Goal: Contribute content: Contribute content

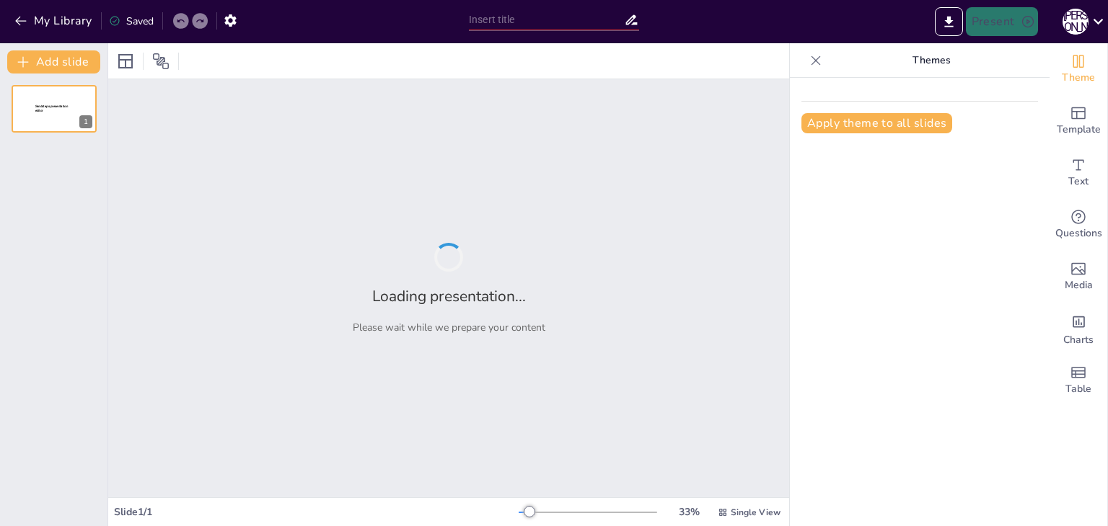
type input "Психолого-педагогічні основи театральної діяльності дошкільників."
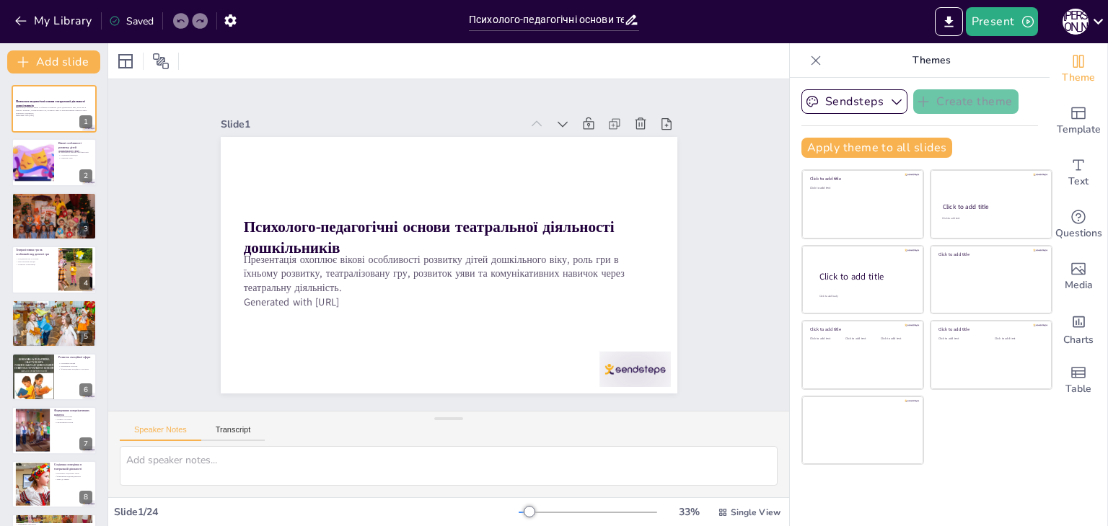
checkbox input "true"
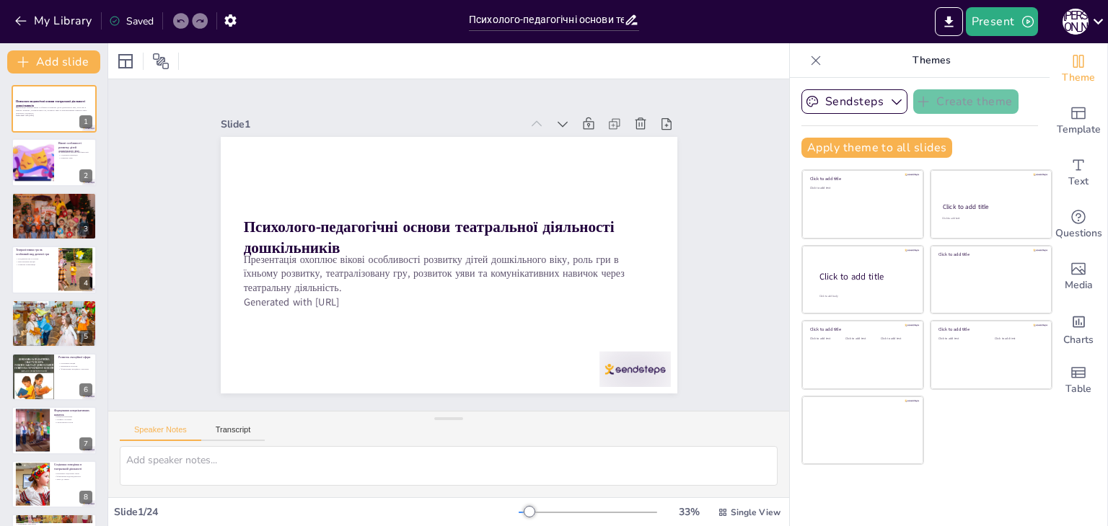
checkbox input "true"
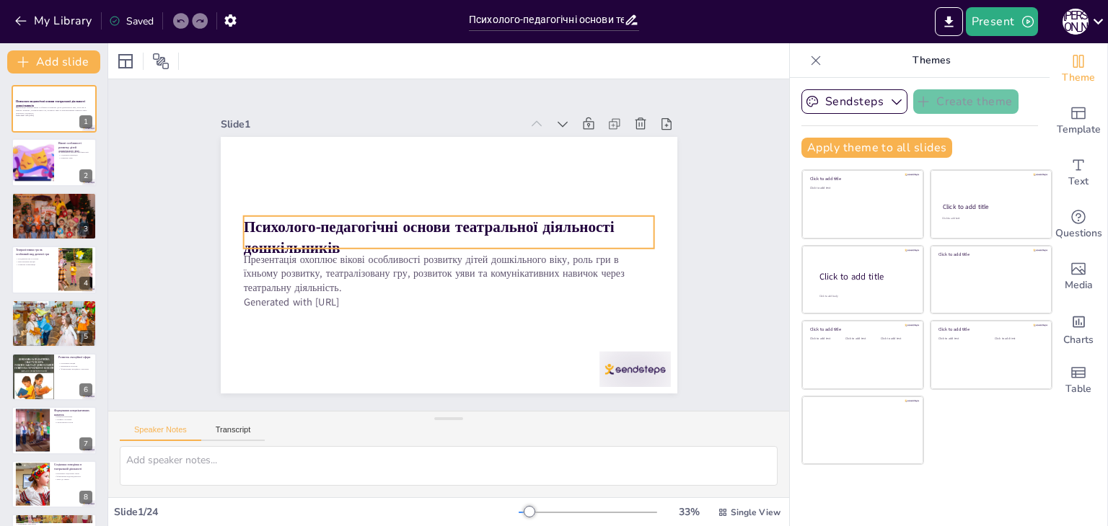
checkbox input "true"
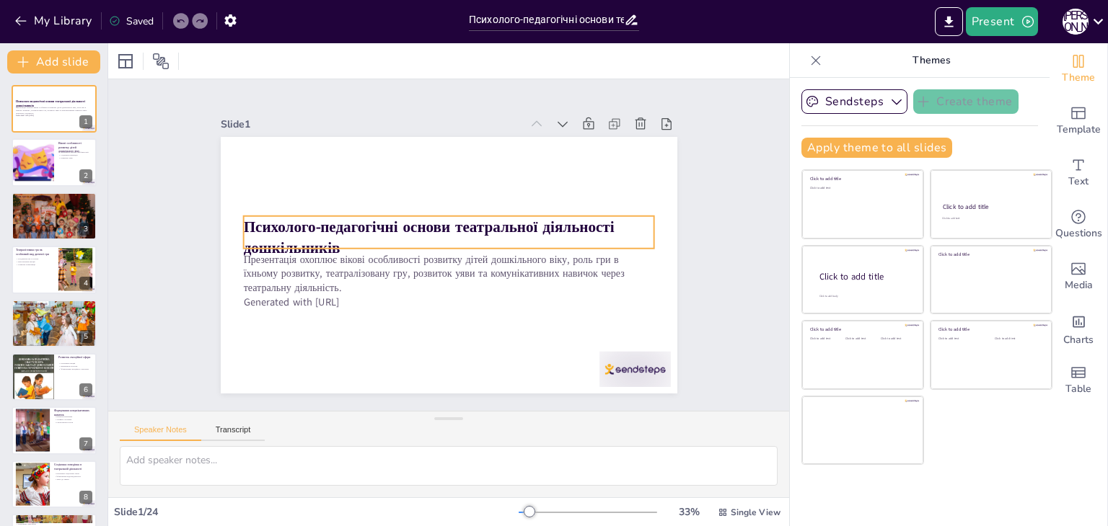
checkbox input "true"
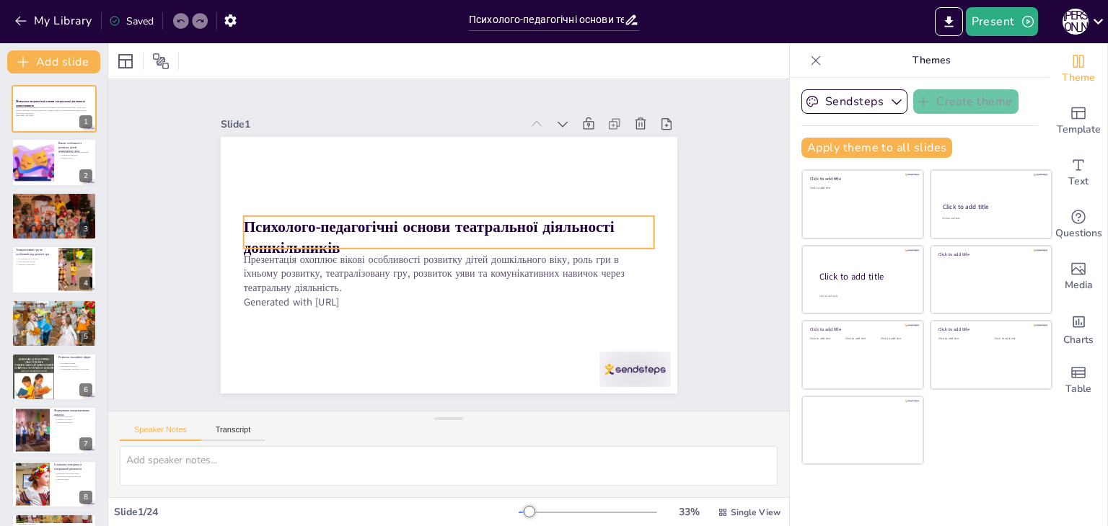
checkbox input "true"
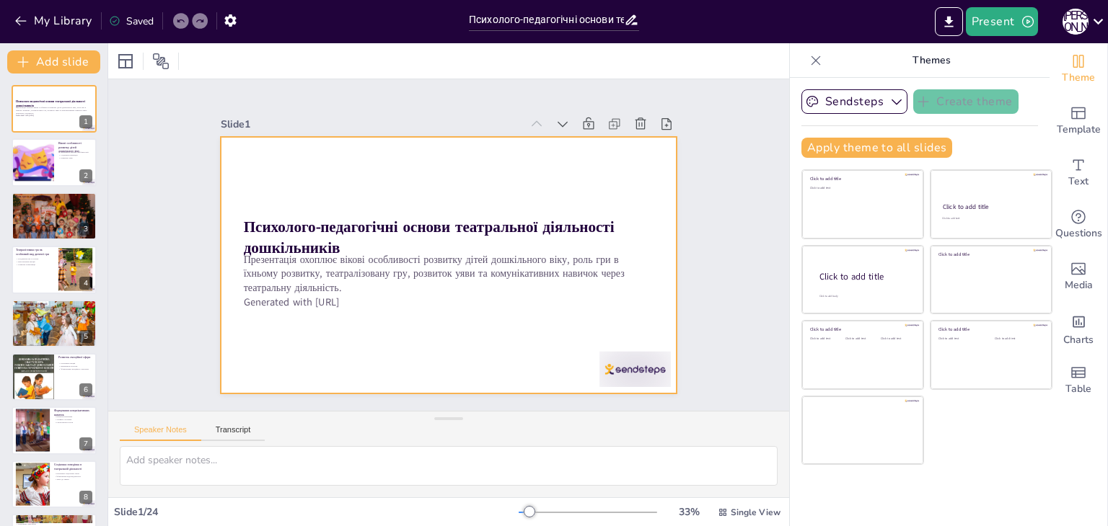
checkbox input "true"
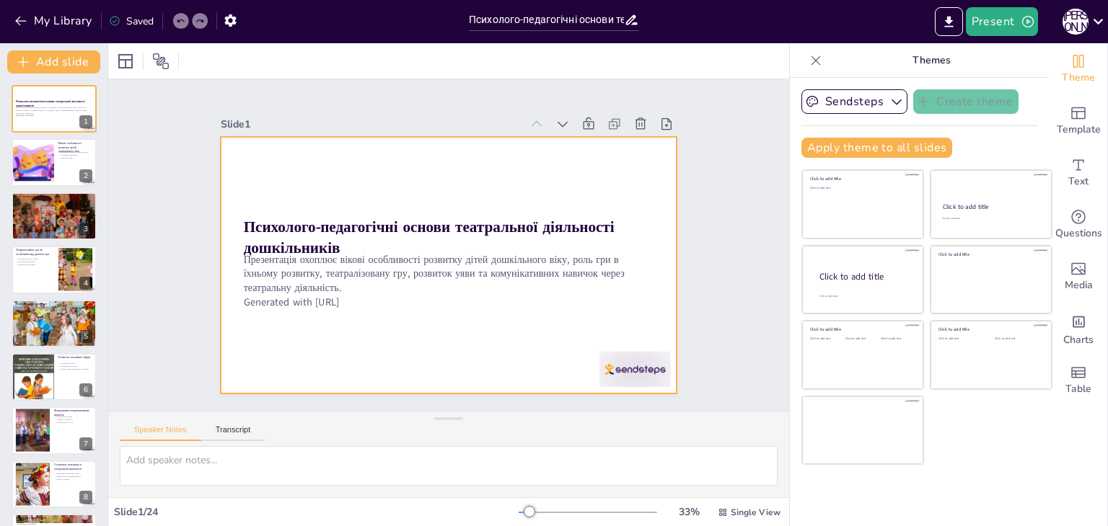
checkbox input "true"
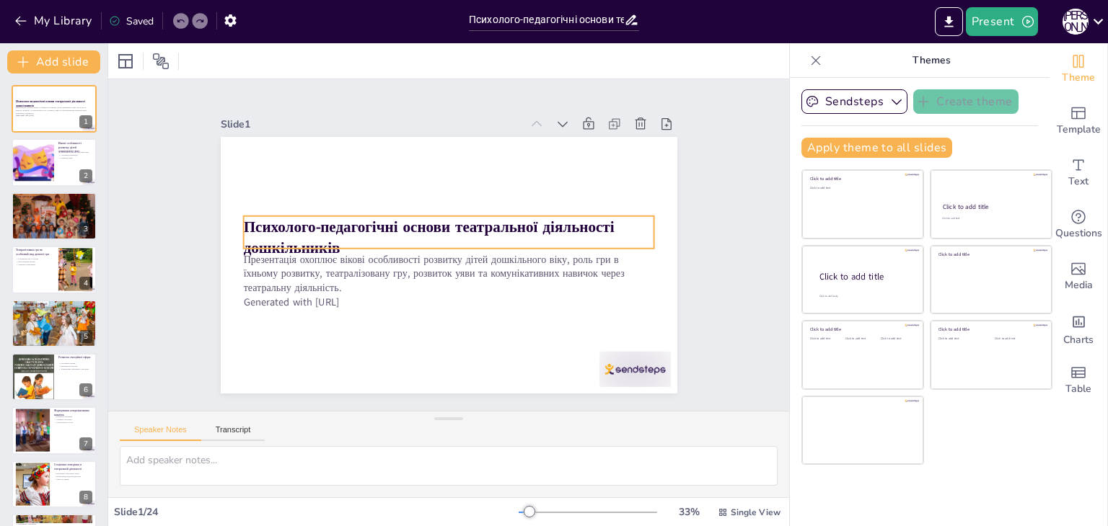
checkbox input "true"
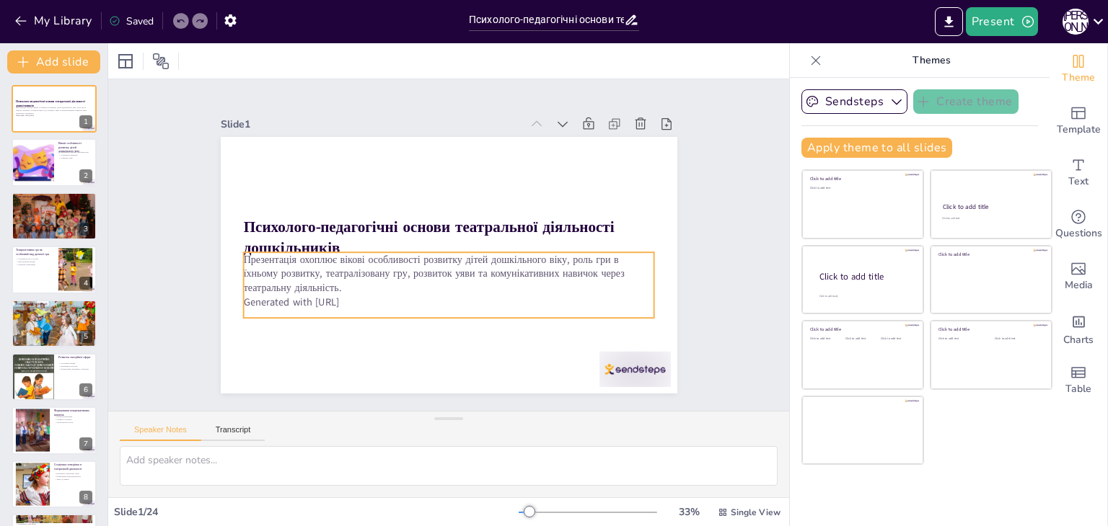
checkbox input "true"
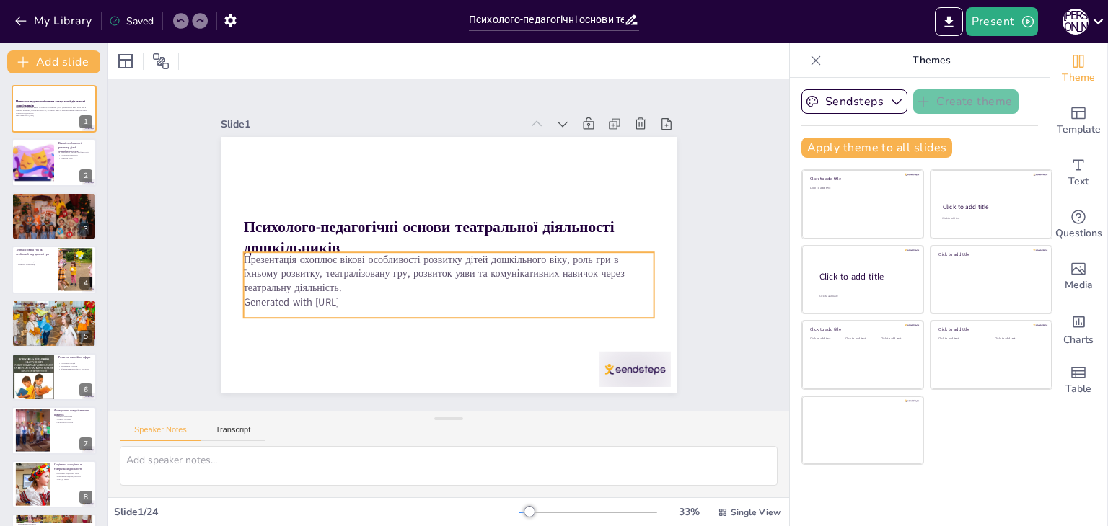
checkbox input "true"
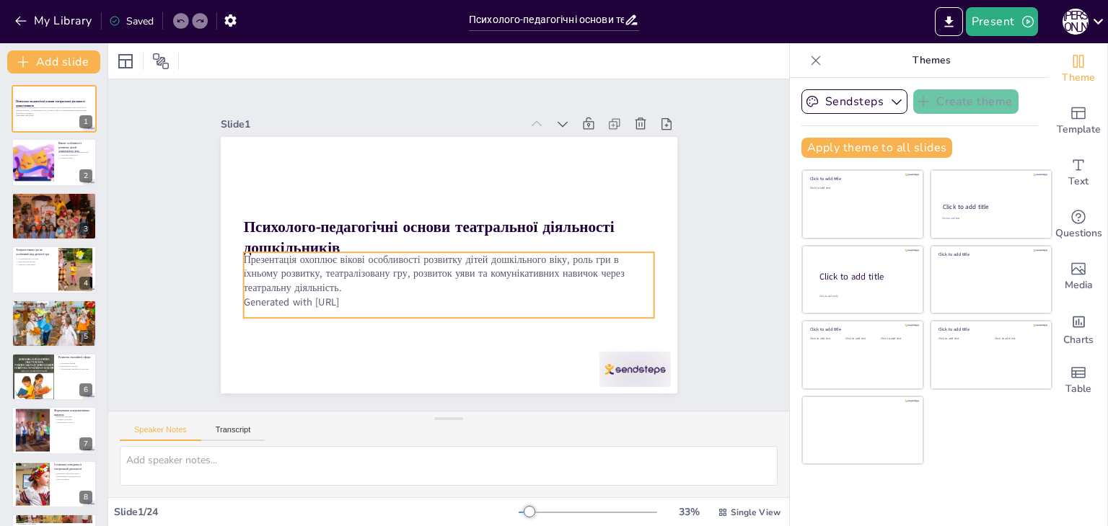
checkbox input "true"
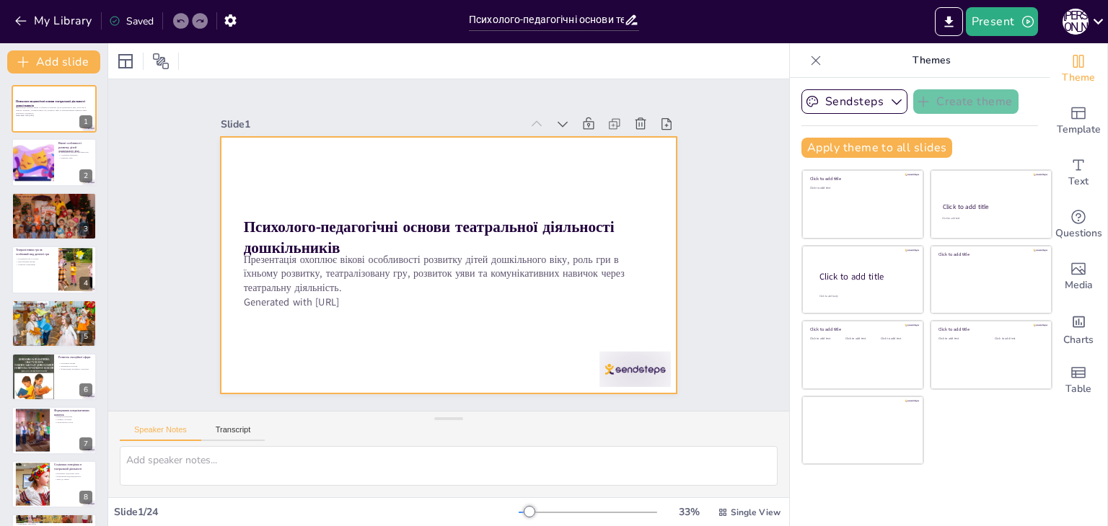
checkbox input "true"
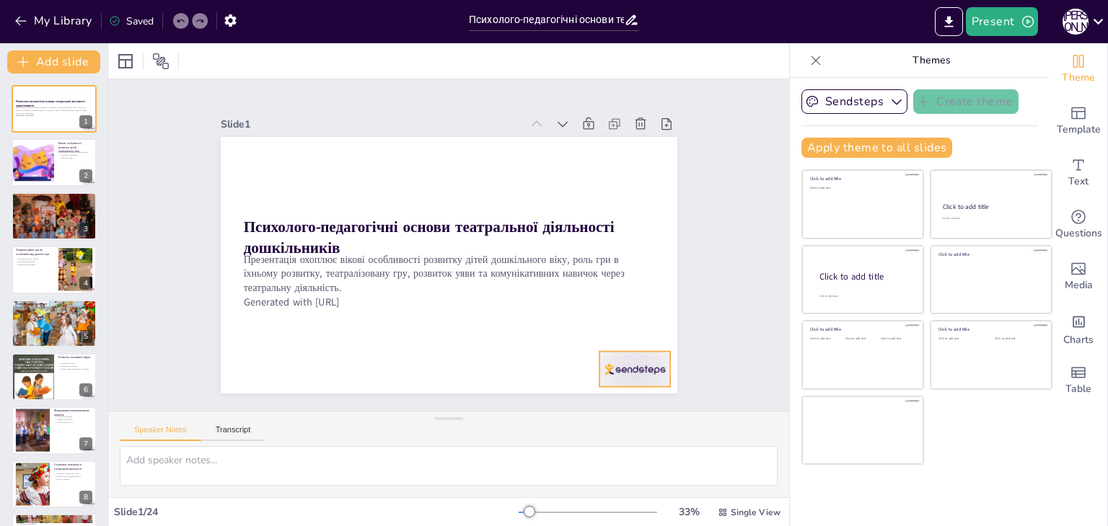
checkbox input "true"
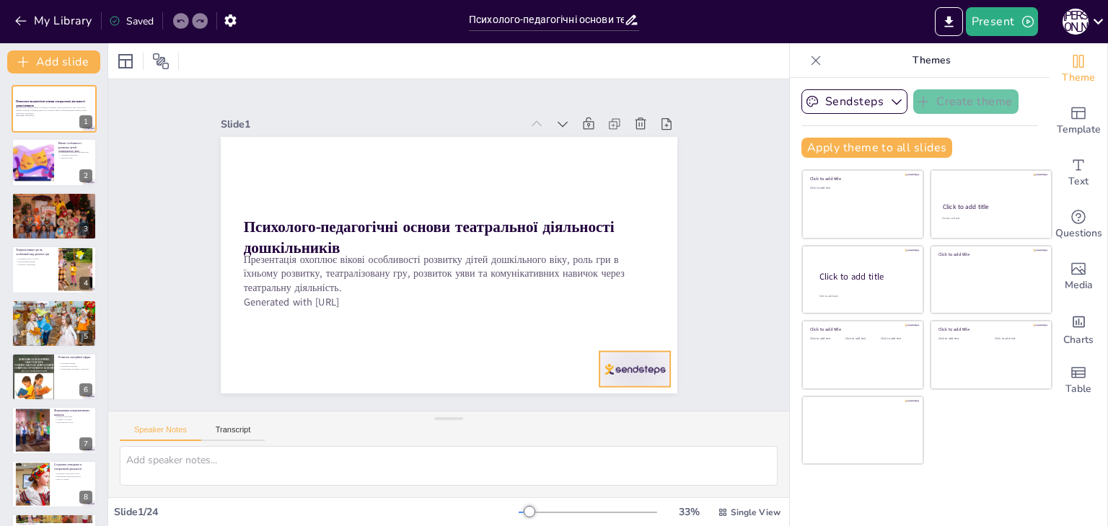
checkbox input "true"
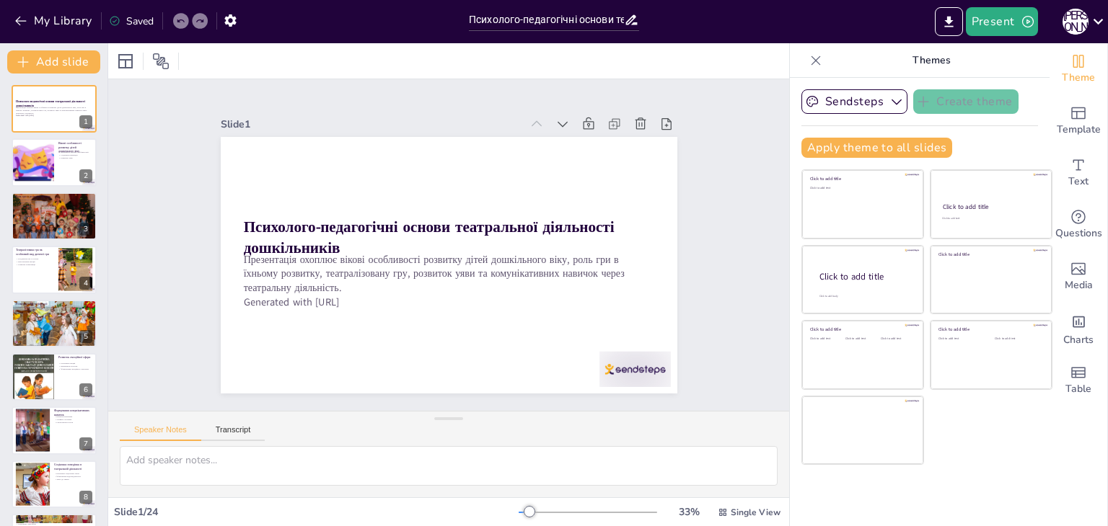
checkbox input "true"
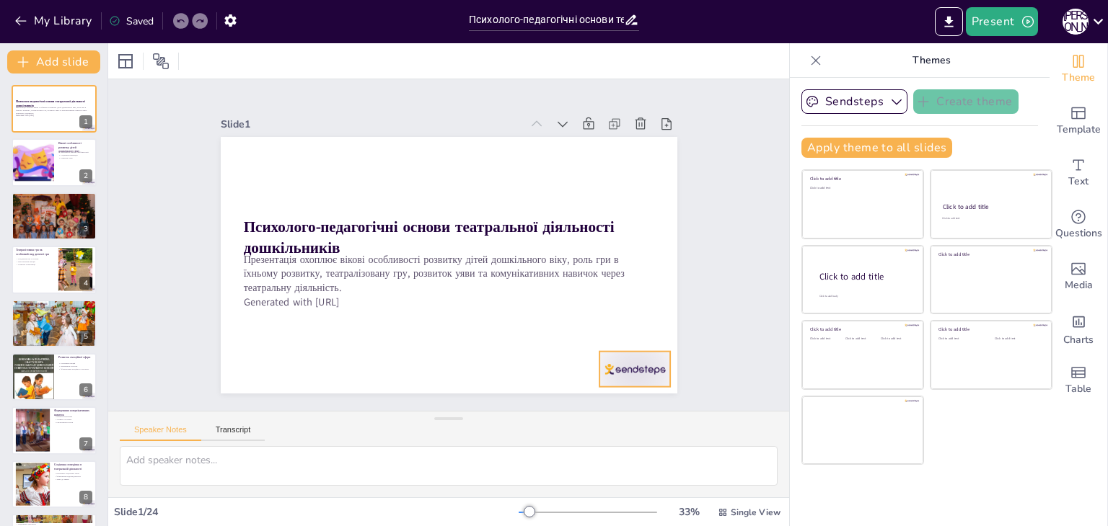
checkbox input "true"
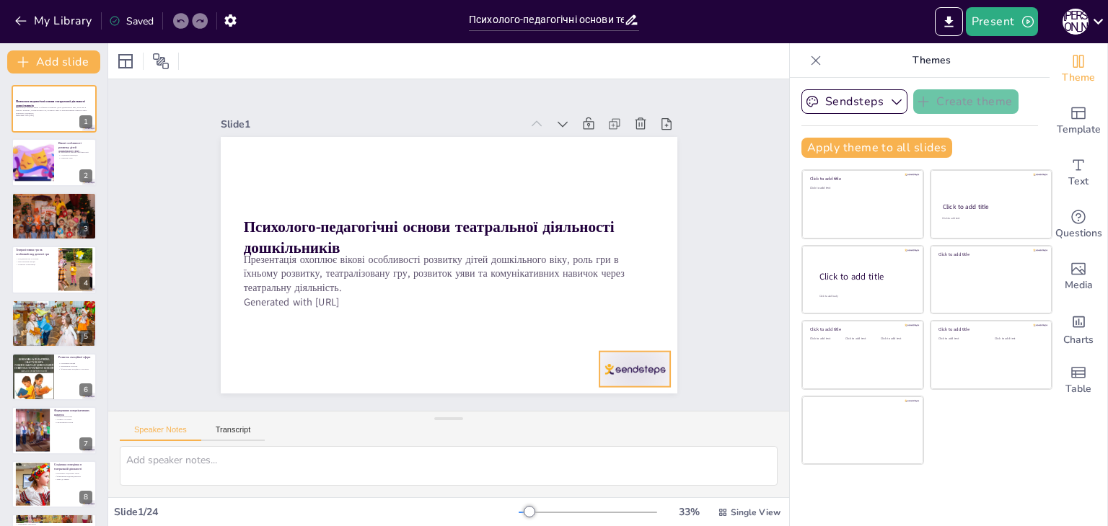
checkbox input "true"
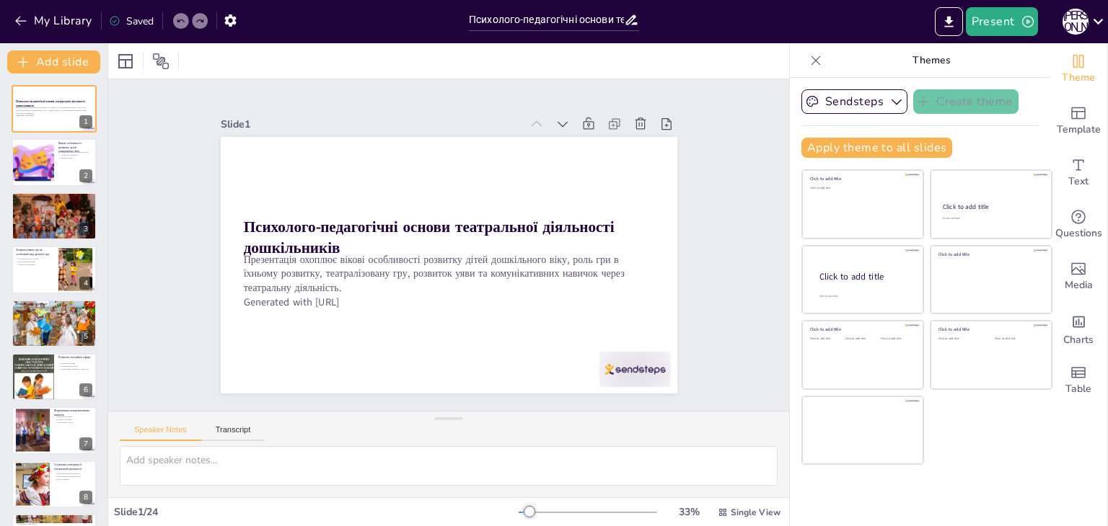
checkbox input "true"
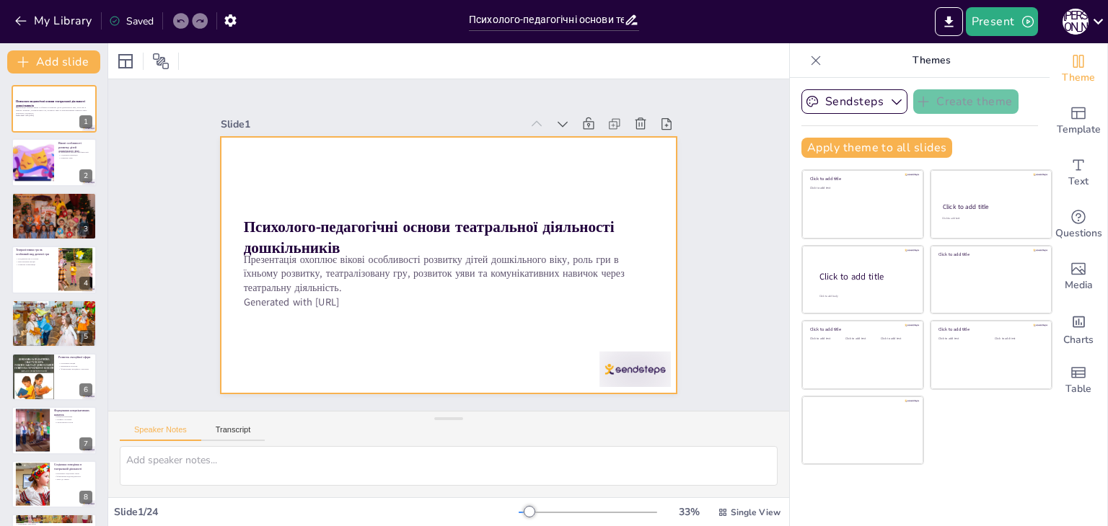
checkbox input "true"
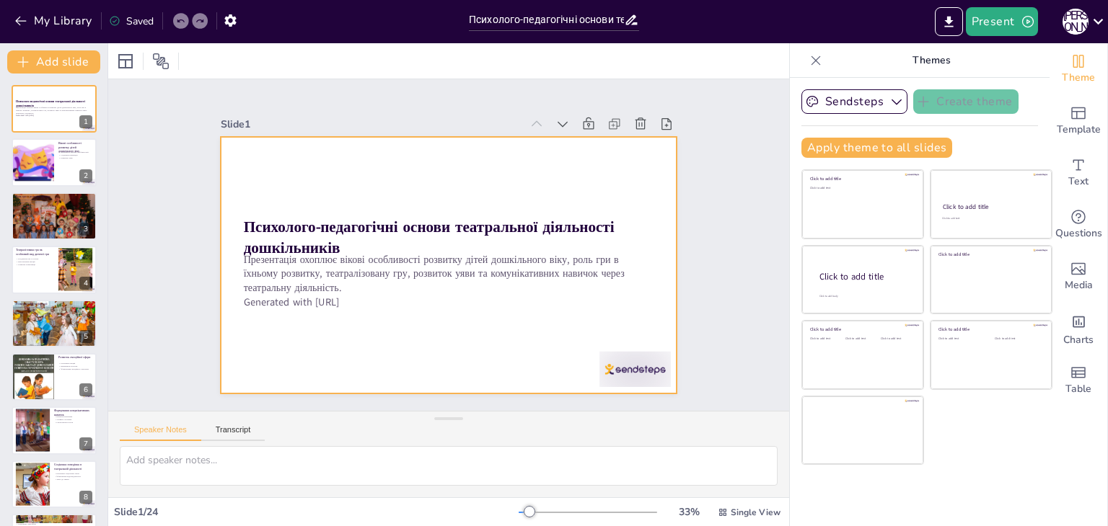
checkbox input "true"
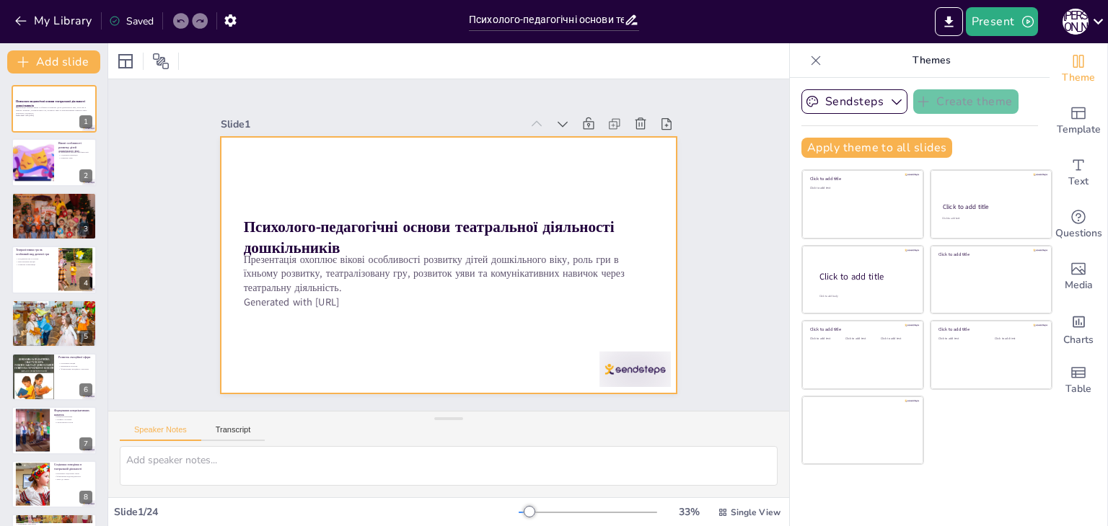
checkbox input "true"
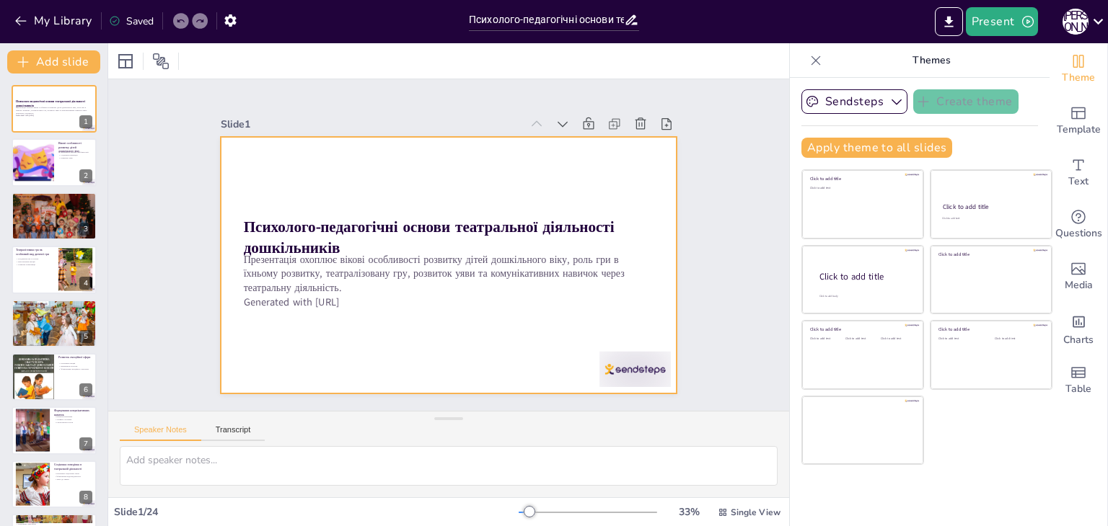
checkbox input "true"
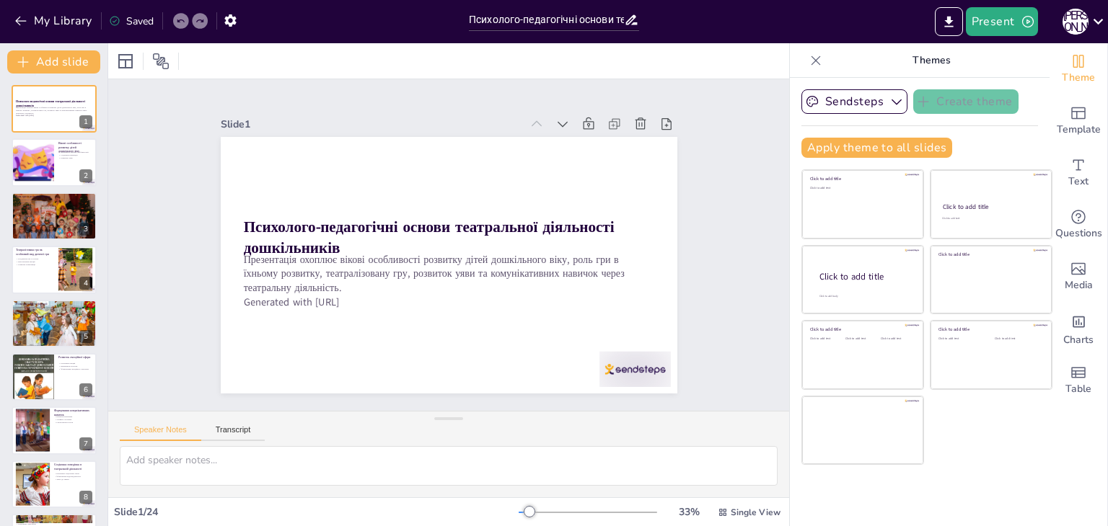
checkbox input "true"
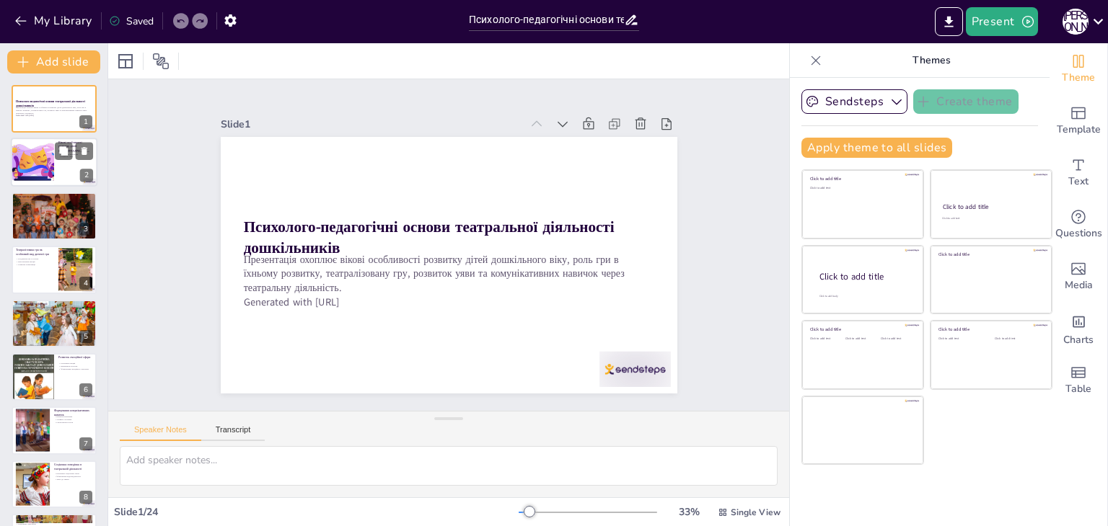
checkbox input "true"
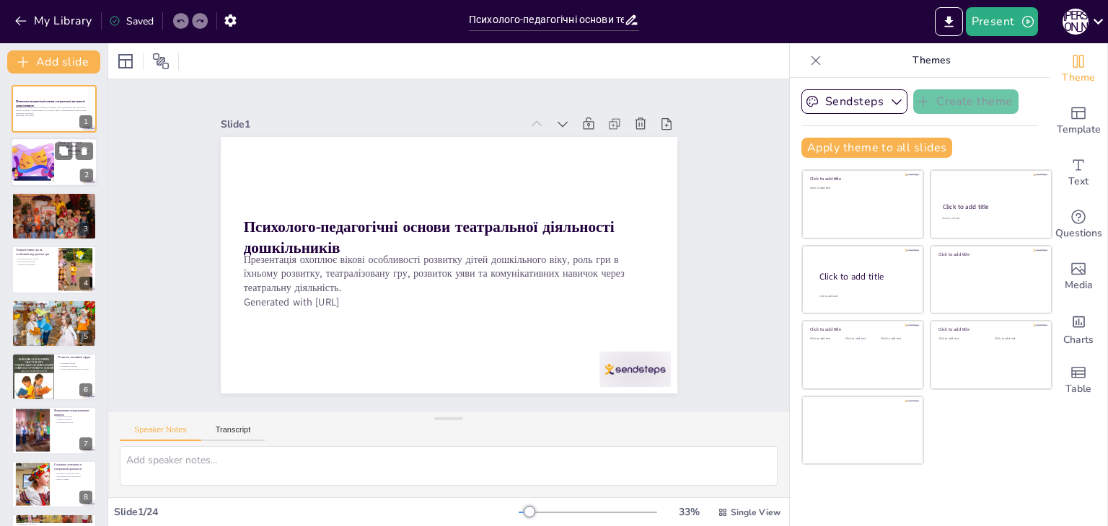
checkbox input "true"
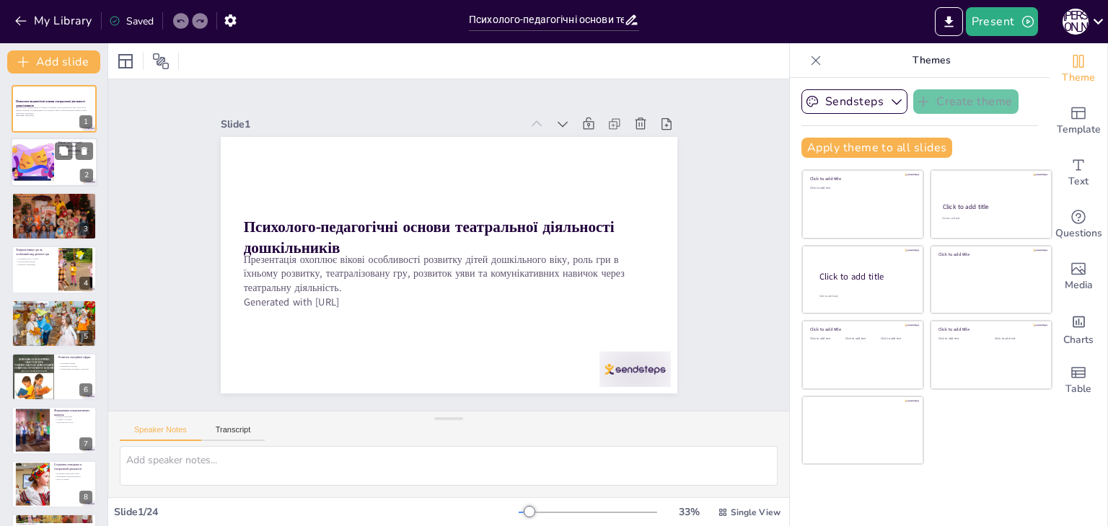
checkbox input "true"
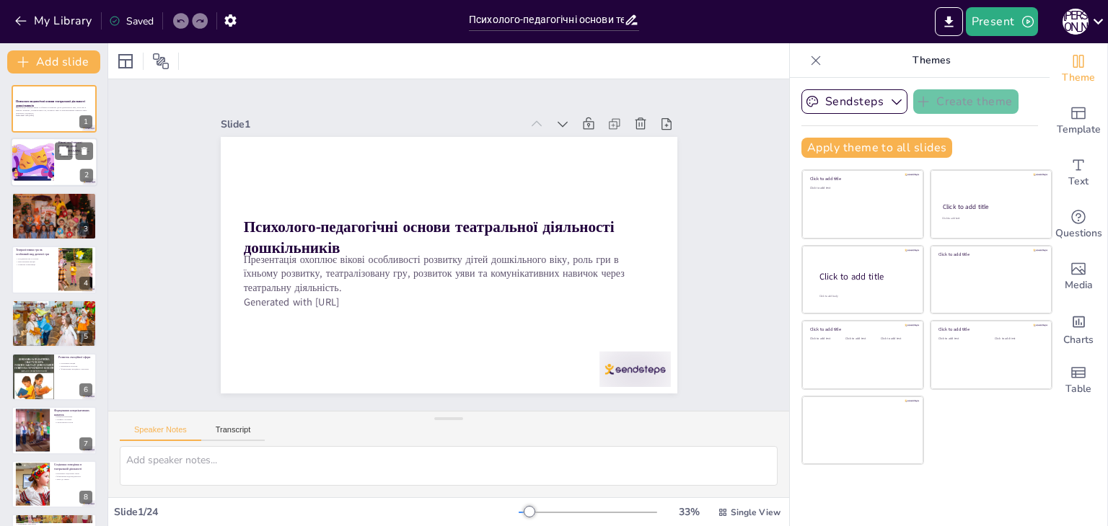
click at [33, 162] on div at bounding box center [33, 162] width 74 height 49
checkbox input "true"
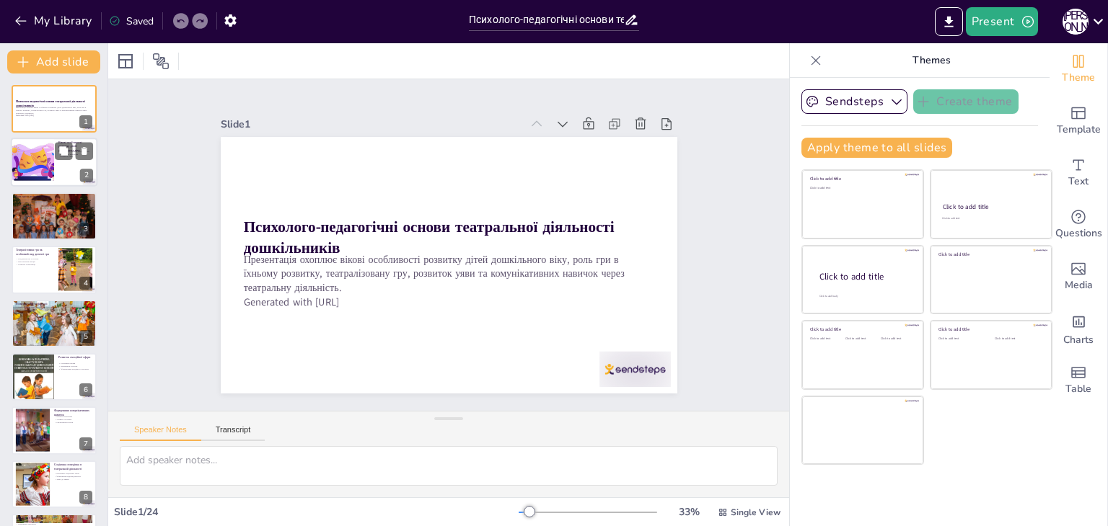
checkbox input "true"
type textarea "Вікові особливості дітей дошкільного віку є критично важливими для розуміння їх…"
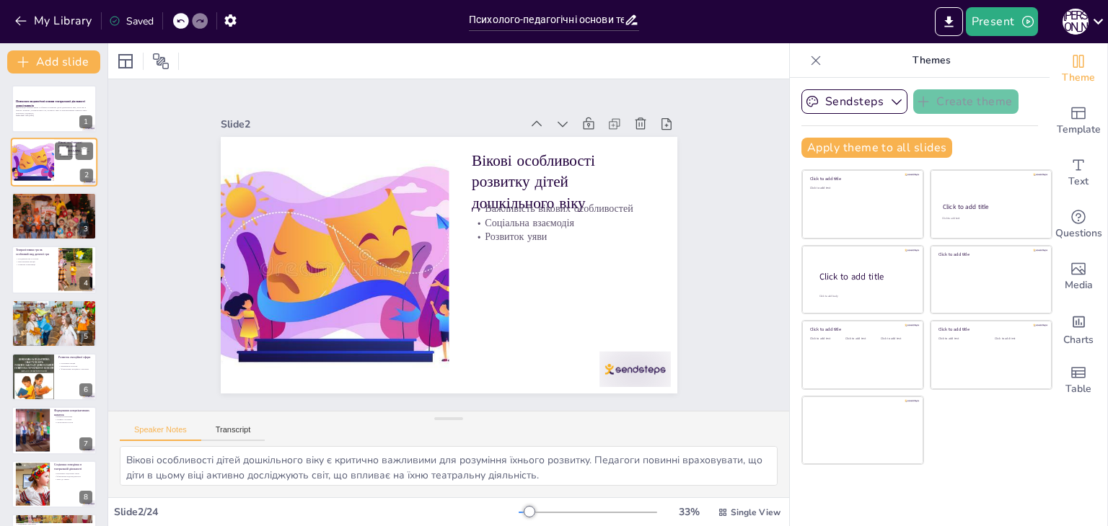
checkbox input "true"
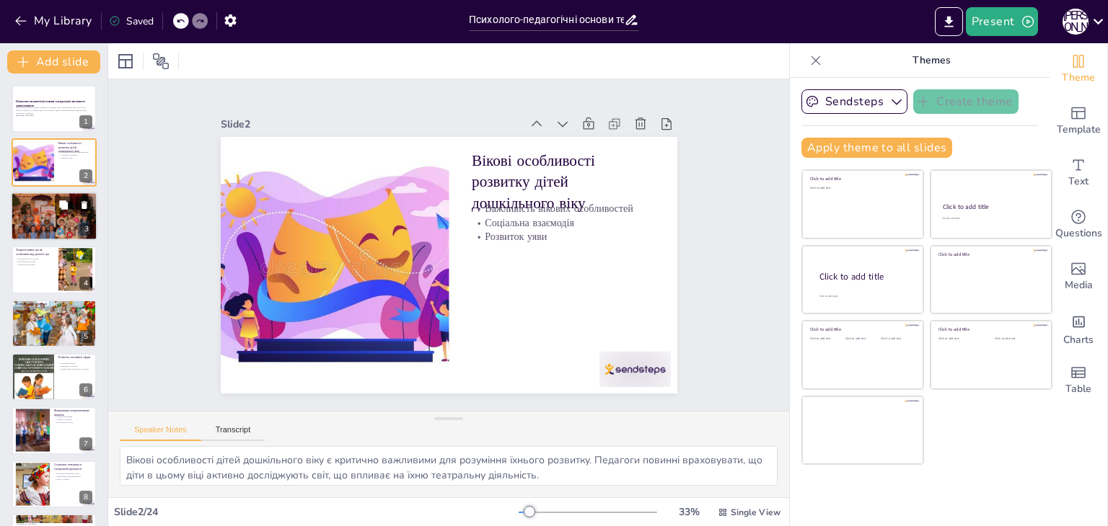
checkbox input "true"
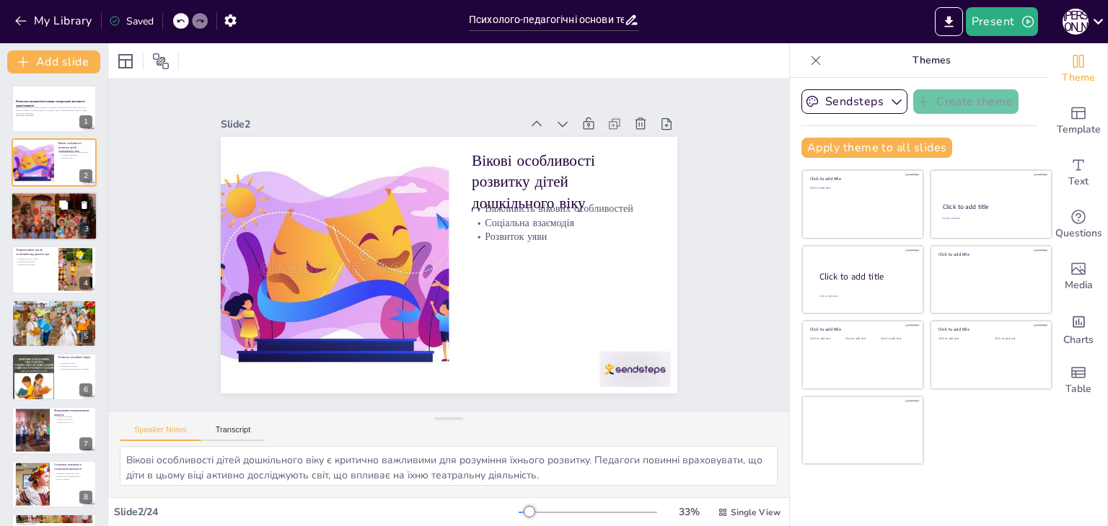
checkbox input "true"
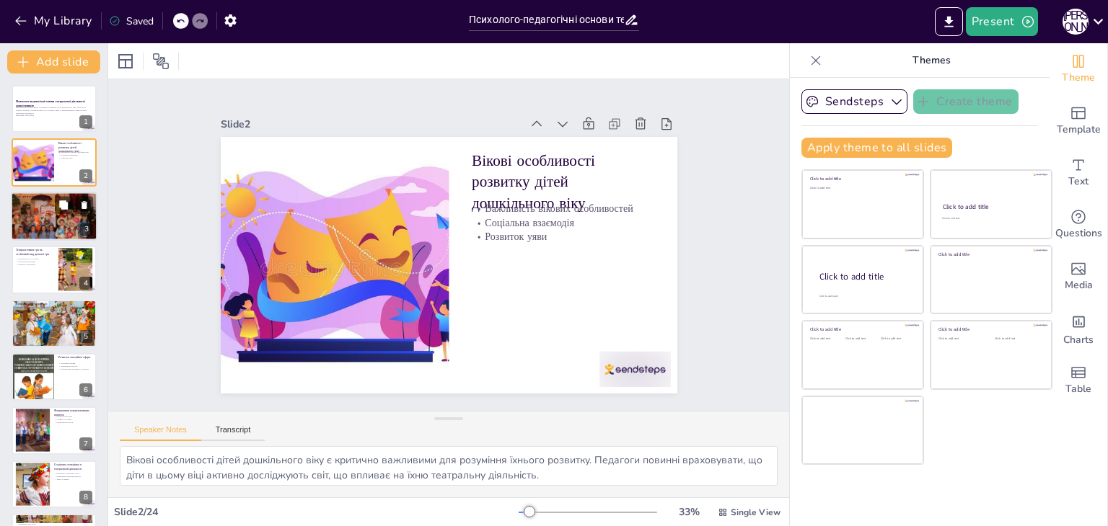
checkbox input "true"
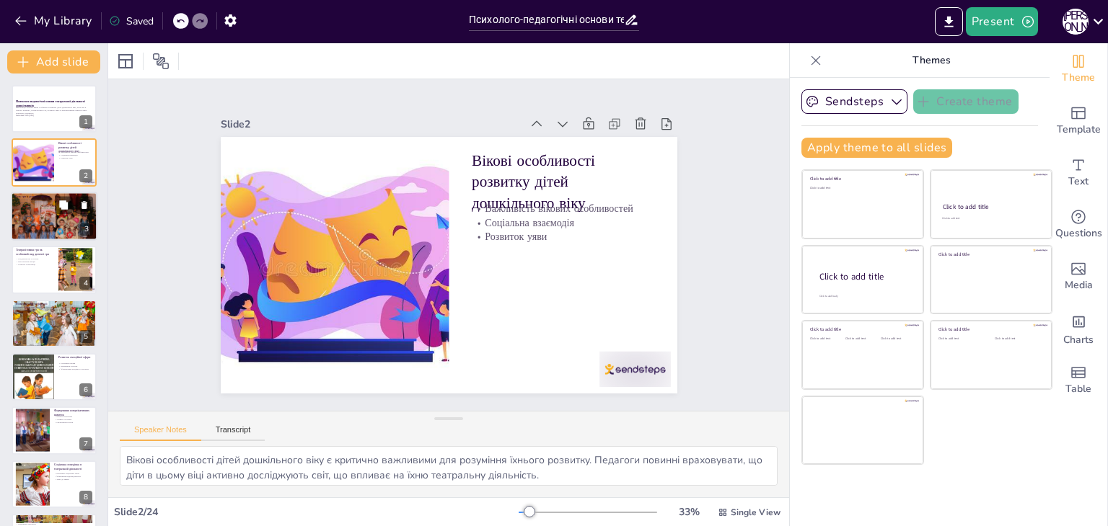
checkbox input "true"
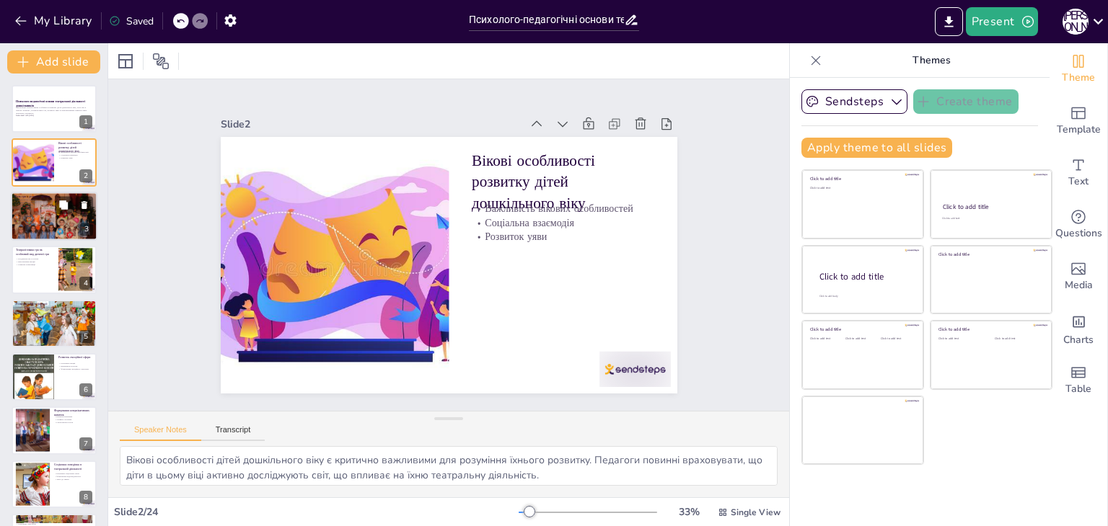
checkbox input "true"
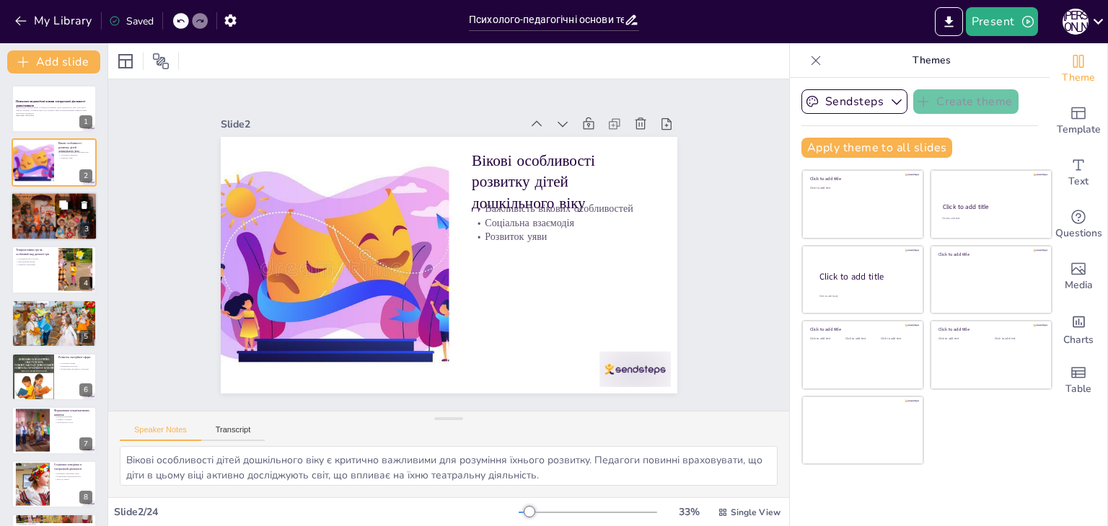
checkbox input "true"
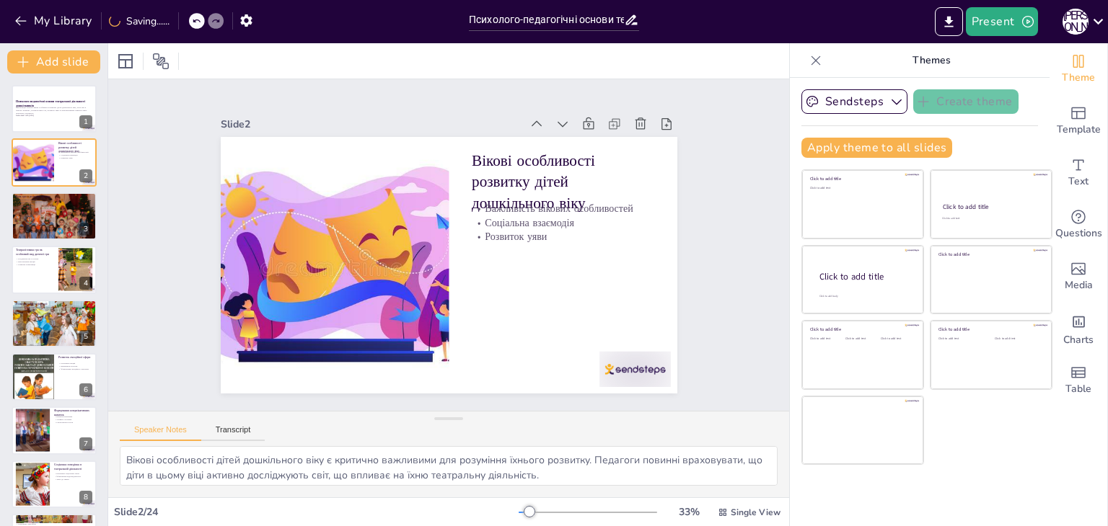
checkbox input "true"
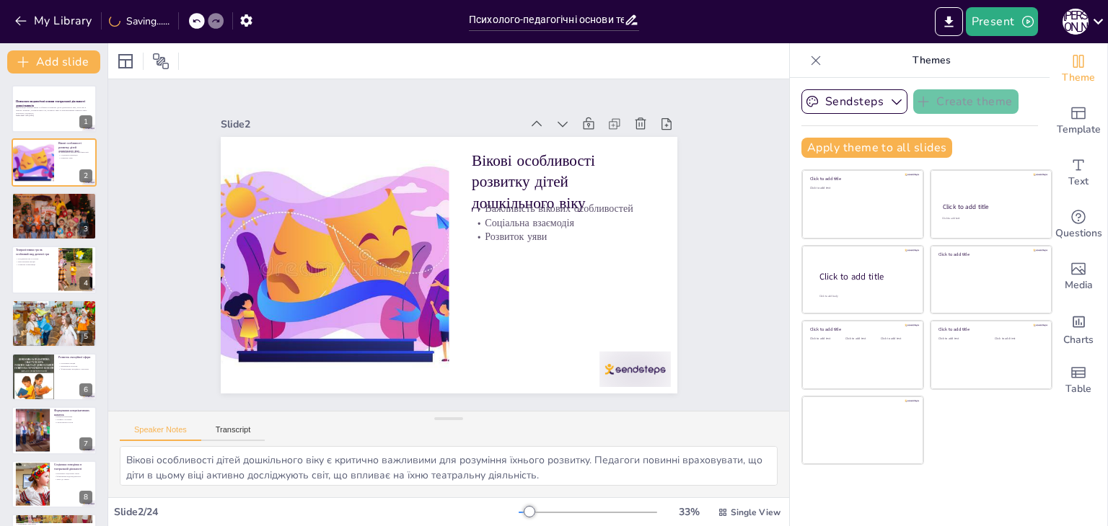
checkbox input "true"
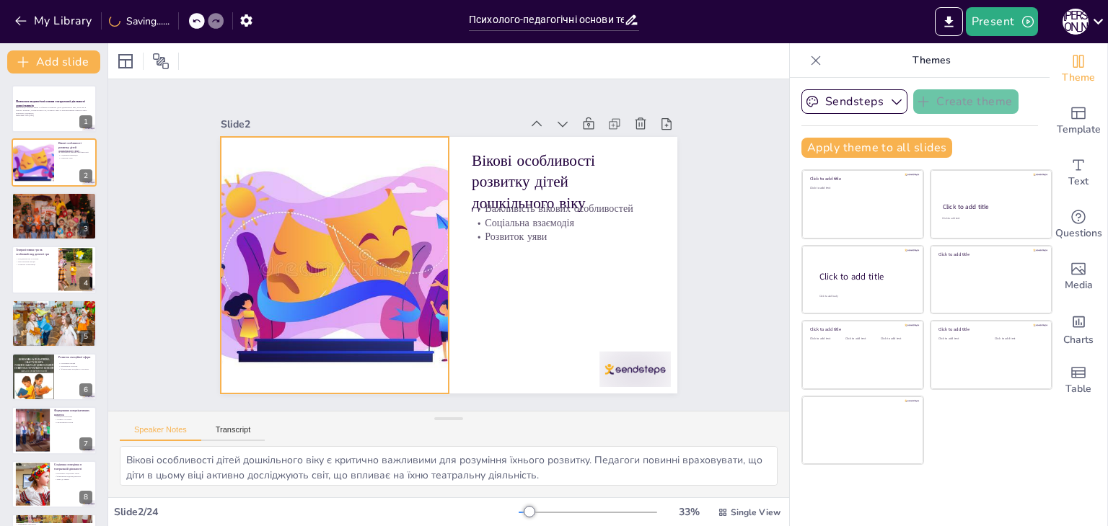
checkbox input "true"
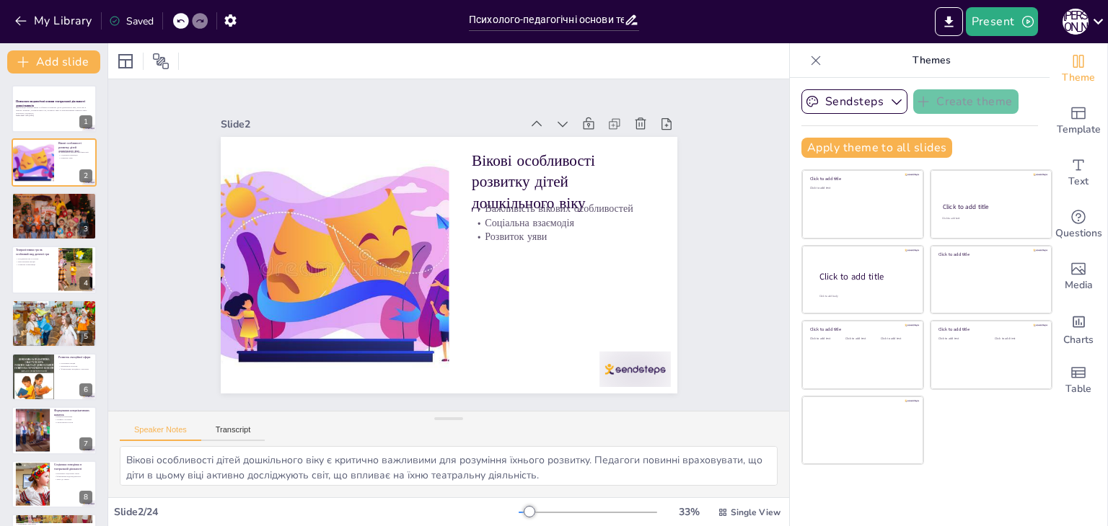
scroll to position [63, 0]
checkbox input "true"
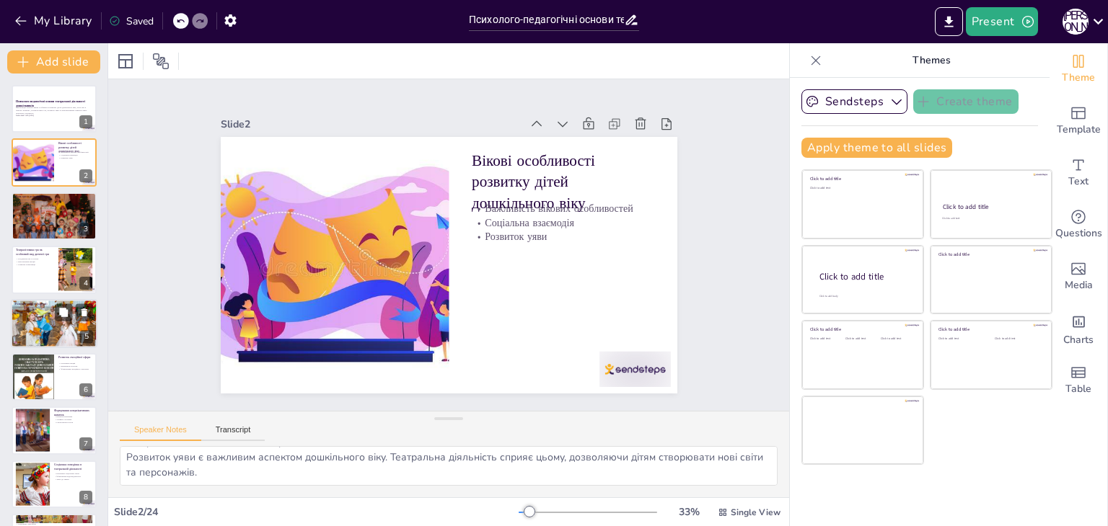
checkbox input "true"
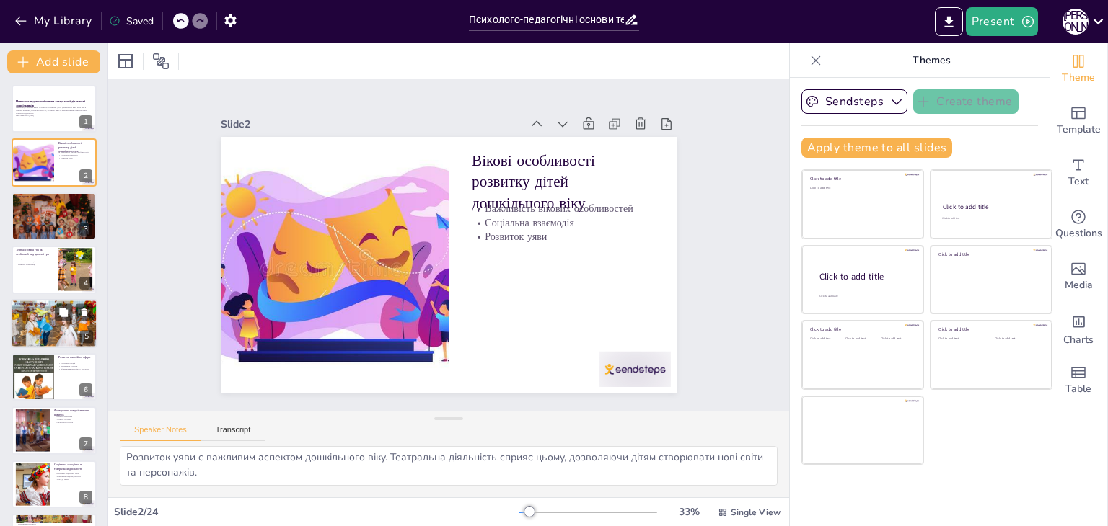
checkbox input "true"
click at [37, 220] on div at bounding box center [54, 217] width 87 height 58
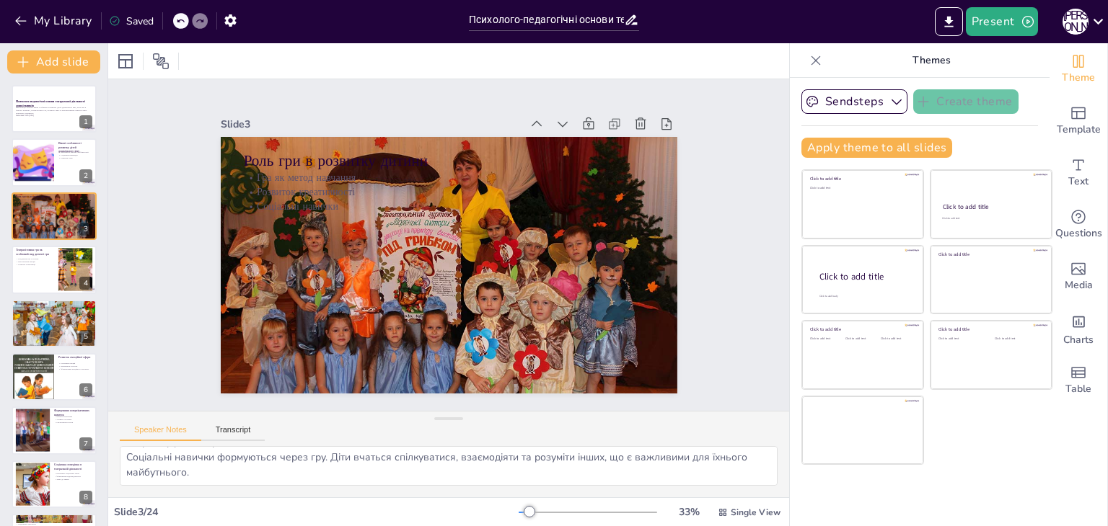
scroll to position [0, 0]
